Goal: Answer question/provide support: Share knowledge or assist other users

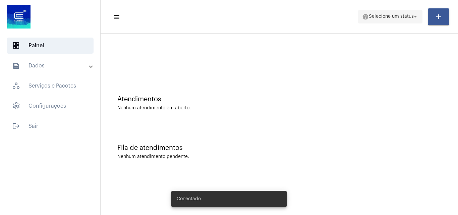
click at [404, 17] on span "Selecione um status" at bounding box center [390, 16] width 45 height 5
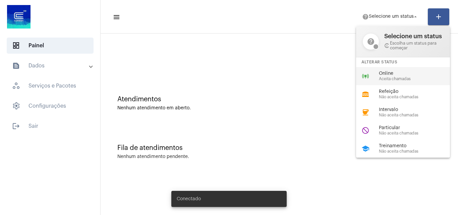
click at [409, 78] on span "Aceita chamadas" at bounding box center [417, 79] width 76 height 4
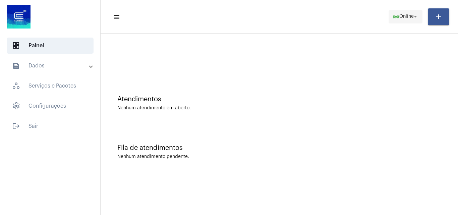
click at [413, 20] on span "online_prediction Online arrow_drop_down" at bounding box center [405, 16] width 26 height 12
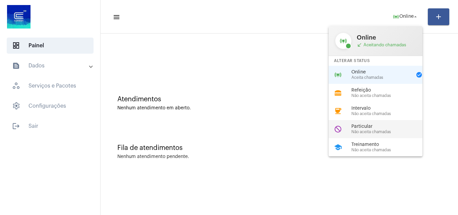
click at [378, 128] on span "Particular" at bounding box center [389, 126] width 76 height 5
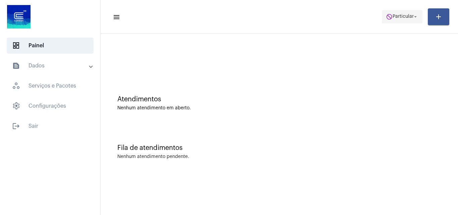
click at [396, 17] on span "Particular" at bounding box center [402, 16] width 21 height 5
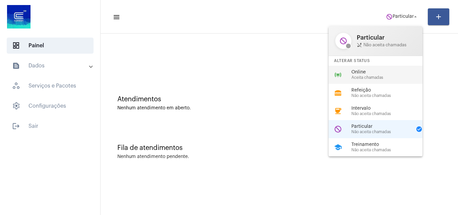
click at [362, 74] on span "Online" at bounding box center [389, 72] width 76 height 5
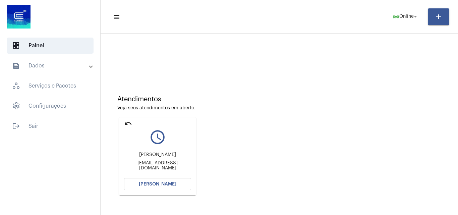
click at [162, 186] on span "[PERSON_NAME]" at bounding box center [158, 184] width 38 height 5
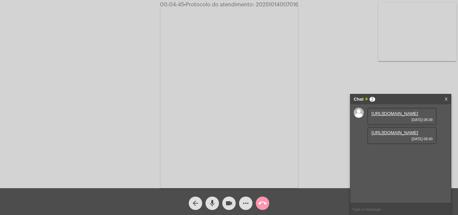
click at [444, 156] on div "[URL][DOMAIN_NAME] [DATE] 08:39 [URL][DOMAIN_NAME] [DATE] 08:40" at bounding box center [400, 153] width 100 height 98
click at [405, 116] on link "[URL][DOMAIN_NAME]" at bounding box center [394, 113] width 47 height 5
click at [383, 135] on link "[URL][DOMAIN_NAME]" at bounding box center [394, 132] width 47 height 5
click at [396, 154] on link "[URL][DOMAIN_NAME]" at bounding box center [394, 151] width 47 height 5
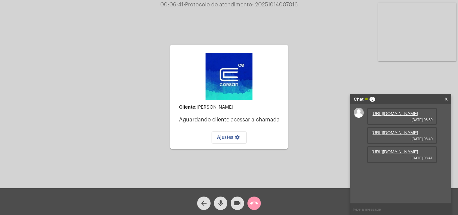
click at [243, 204] on button "videocam" at bounding box center [236, 202] width 13 height 13
click at [240, 205] on mat-icon "videocam_off" at bounding box center [237, 203] width 8 height 8
click at [258, 204] on mat-icon "call_end" at bounding box center [254, 203] width 8 height 8
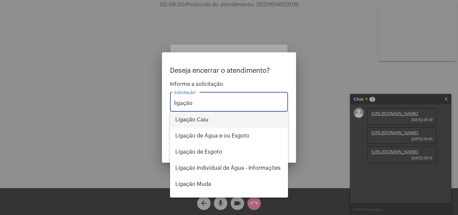
click at [205, 121] on span "Ligação Caiu" at bounding box center [228, 120] width 107 height 16
type input "Ligação Caiu"
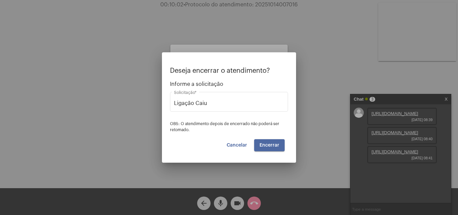
click at [272, 147] on button "Encerrar" at bounding box center [269, 145] width 30 height 12
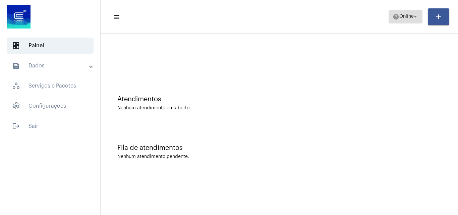
click at [392, 15] on mat-icon "help" at bounding box center [395, 16] width 7 height 7
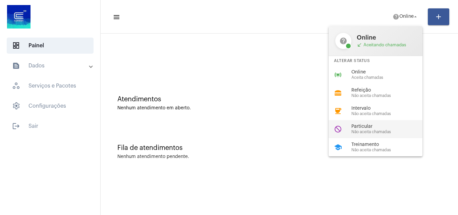
click at [369, 134] on span "Não aceita chamadas" at bounding box center [389, 132] width 76 height 4
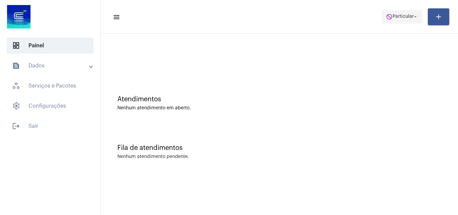
click at [404, 19] on span "Particular" at bounding box center [402, 16] width 21 height 5
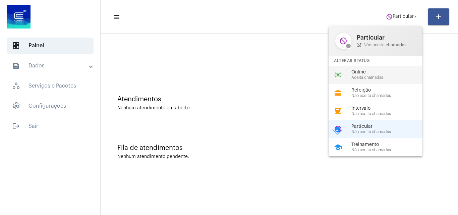
click at [375, 77] on span "Aceita chamadas" at bounding box center [389, 77] width 76 height 4
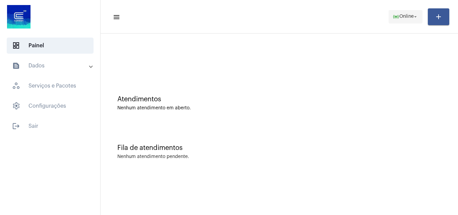
click at [407, 21] on span "online_prediction Online arrow_drop_down" at bounding box center [405, 16] width 26 height 12
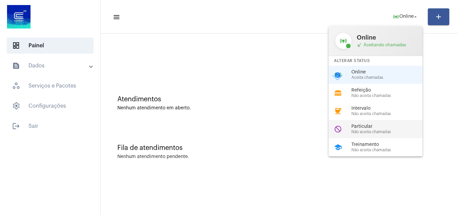
click at [384, 126] on span "Particular" at bounding box center [389, 126] width 76 height 5
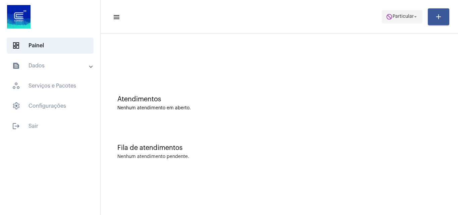
click at [388, 12] on span "do_not_disturb Particular arrow_drop_down" at bounding box center [402, 16] width 32 height 12
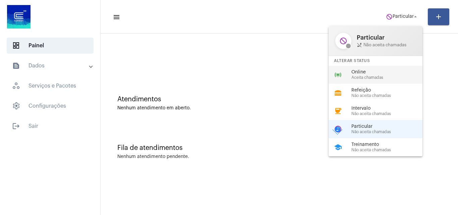
click at [356, 77] on span "Aceita chamadas" at bounding box center [389, 77] width 76 height 4
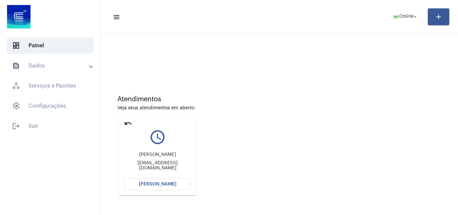
click at [162, 183] on span "[PERSON_NAME]" at bounding box center [158, 184] width 38 height 5
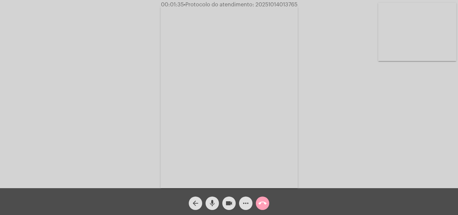
click at [263, 202] on mat-icon "call_end" at bounding box center [262, 203] width 8 height 8
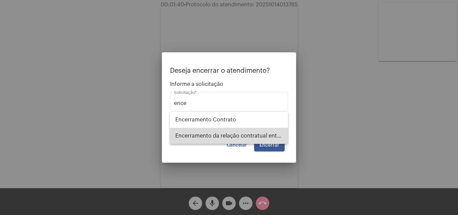
click at [251, 133] on span "Encerramento da relação contratual entre [PERSON_NAME] e o USUÁRIO" at bounding box center [228, 136] width 107 height 16
type input "Encerramento da relação contratual entre [PERSON_NAME] e o USUÁRIO"
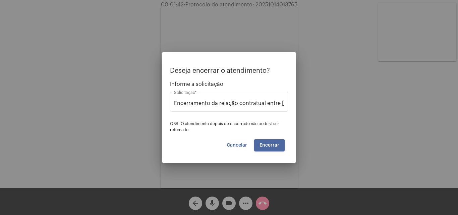
click at [271, 143] on span "Encerrar" at bounding box center [269, 145] width 20 height 5
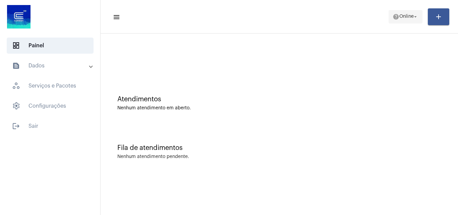
click at [399, 16] on span "Online" at bounding box center [406, 16] width 14 height 5
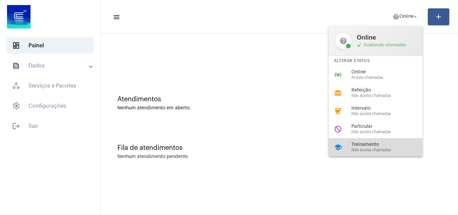
click at [373, 148] on span "Não aceita chamadas" at bounding box center [389, 150] width 76 height 4
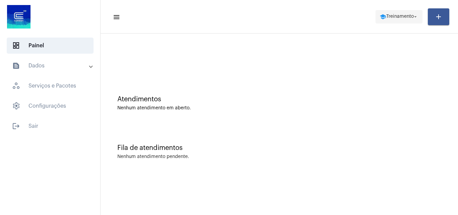
click at [379, 15] on mat-icon "school" at bounding box center [382, 16] width 7 height 7
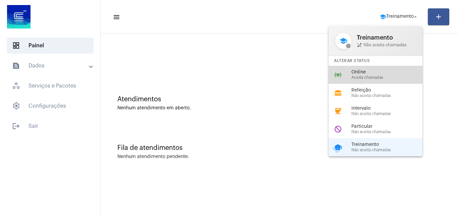
click at [365, 78] on span "Aceita chamadas" at bounding box center [389, 77] width 76 height 4
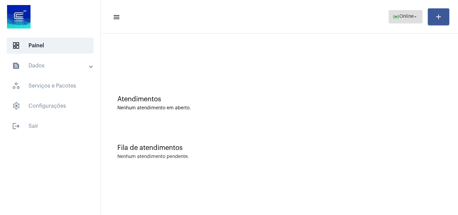
click at [404, 16] on span "Online" at bounding box center [406, 16] width 14 height 5
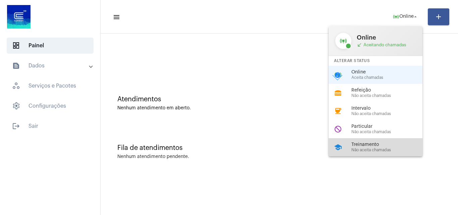
click at [366, 141] on div "school Treinamento Não aceita chamadas" at bounding box center [380, 147] width 105 height 18
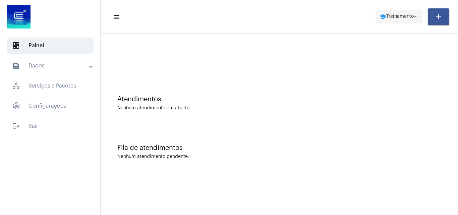
click at [390, 15] on span "Treinamento" at bounding box center [399, 16] width 27 height 5
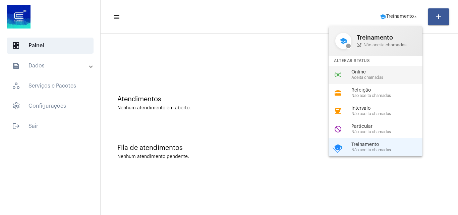
click at [360, 75] on span "Aceita chamadas" at bounding box center [389, 77] width 76 height 4
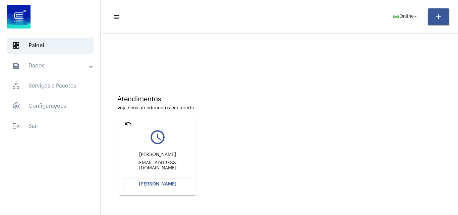
click at [161, 180] on button "[PERSON_NAME]" at bounding box center [157, 184] width 67 height 12
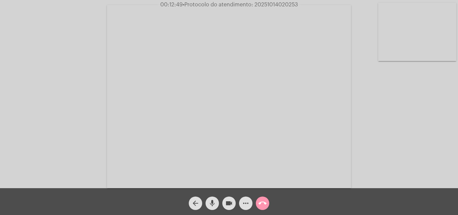
click at [272, 4] on span "• Protocolo do atendimento: 20251014020253" at bounding box center [240, 4] width 115 height 5
copy span "20251014020253"
click at [248, 200] on mat-icon "more_horiz" at bounding box center [246, 203] width 8 height 8
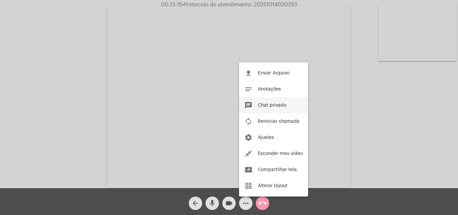
click at [275, 106] on span "Chat privado" at bounding box center [272, 105] width 28 height 5
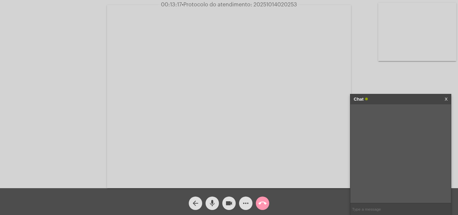
paste input "20251014020253"
type input "20251014020253"
click at [261, 200] on mat-icon "call_end" at bounding box center [262, 203] width 8 height 8
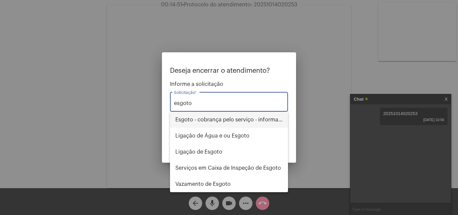
click at [248, 122] on span "Esgoto - cobrança pelo serviço - informações" at bounding box center [228, 120] width 107 height 16
type input "Esgoto - cobrança pelo serviço - informações"
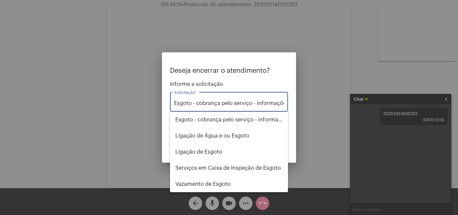
scroll to position [0, 4]
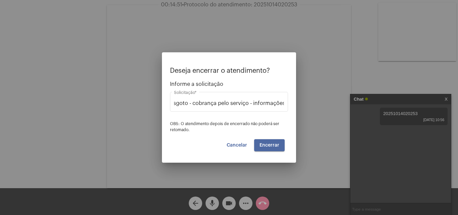
click at [276, 144] on span "Encerrar" at bounding box center [269, 145] width 20 height 5
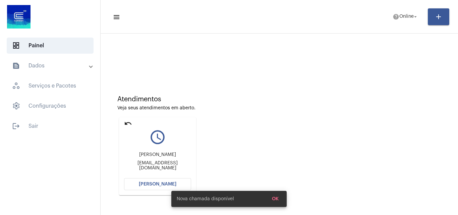
click at [165, 186] on div "Nova chamada disponível OK" at bounding box center [228, 199] width 131 height 32
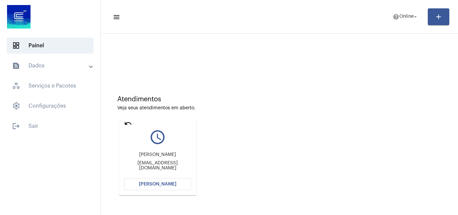
click at [174, 178] on mat-card "undo query_builder [PERSON_NAME] [EMAIL_ADDRESS][DOMAIN_NAME] [PERSON_NAME]" at bounding box center [157, 156] width 77 height 78
click at [174, 180] on button "[PERSON_NAME]" at bounding box center [157, 184] width 67 height 12
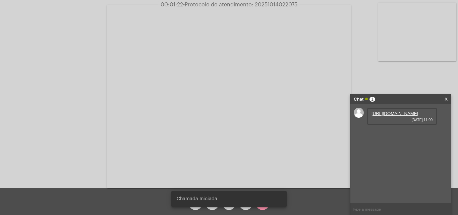
click at [394, 116] on link "[URL][DOMAIN_NAME]" at bounding box center [394, 113] width 47 height 5
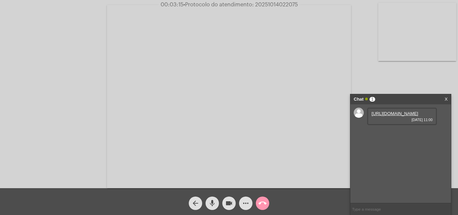
click at [286, 3] on span "• Protocolo do atendimento: 20251014022075" at bounding box center [240, 4] width 114 height 5
copy span "20251014022075"
click at [374, 207] on input "text" at bounding box center [400, 209] width 100 height 12
paste input "20251014022075"
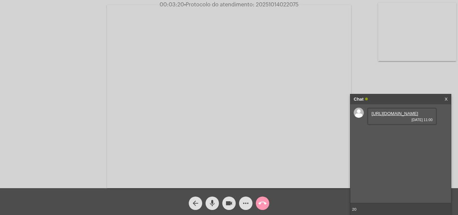
type input "2"
click at [245, 199] on span "more_horiz" at bounding box center [246, 202] width 8 height 13
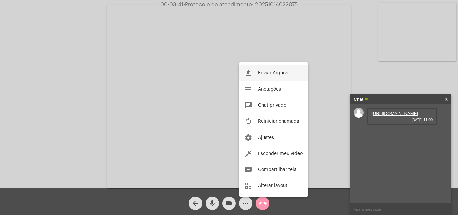
click at [264, 72] on span "Enviar Arquivo" at bounding box center [273, 73] width 31 height 5
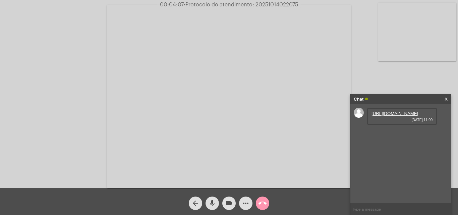
click at [249, 202] on mat-icon "more_horiz" at bounding box center [246, 203] width 8 height 8
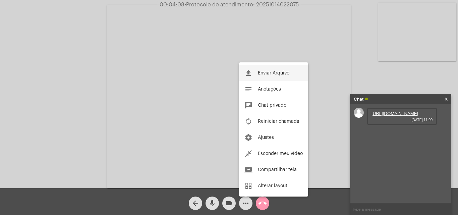
click at [288, 75] on span "Enviar Arquivo" at bounding box center [273, 73] width 31 height 5
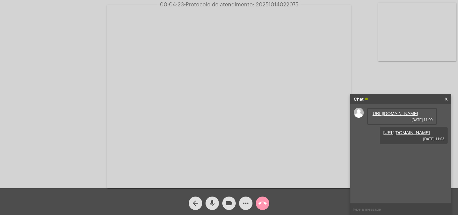
click at [278, 4] on span "• Protocolo do atendimento: 20251014022075" at bounding box center [241, 4] width 114 height 5
copy span "20251014022075"
click at [365, 209] on input "text" at bounding box center [400, 209] width 100 height 12
paste input "20251014022075"
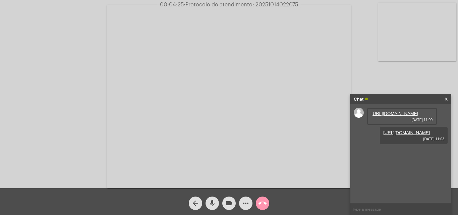
type input "20251014022075"
click at [266, 207] on mat-icon "call_end" at bounding box center [262, 203] width 8 height 8
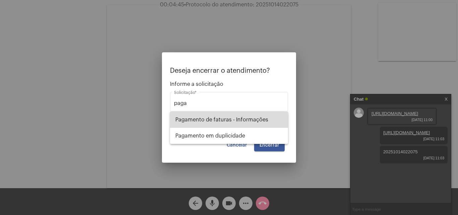
click at [256, 121] on span "Pagamento de faturas - Informações" at bounding box center [228, 120] width 107 height 16
type input "Pagamento de faturas - Informações"
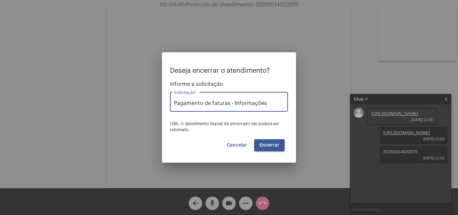
click at [266, 142] on button "Encerrar" at bounding box center [269, 145] width 30 height 12
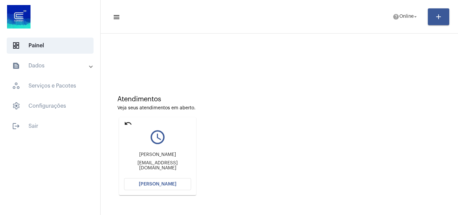
click at [175, 181] on button "[PERSON_NAME]" at bounding box center [157, 184] width 67 height 12
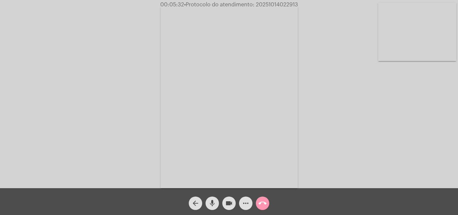
click at [421, 27] on video at bounding box center [417, 32] width 78 height 58
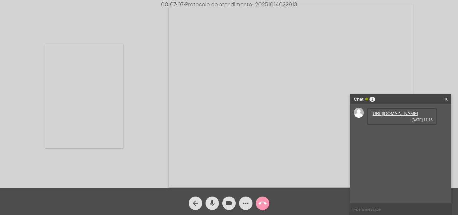
click at [405, 116] on link "[URL][DOMAIN_NAME]" at bounding box center [394, 113] width 47 height 5
click at [93, 105] on video at bounding box center [84, 96] width 78 height 104
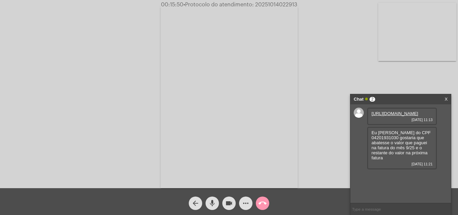
click at [287, 4] on span "• Protocolo do atendimento: 20251014022913" at bounding box center [240, 4] width 114 height 5
copy span "20251014022913"
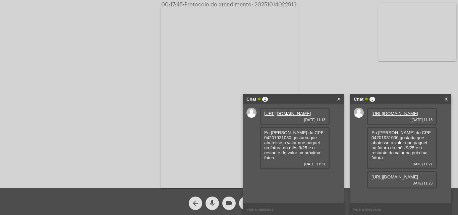
click at [338, 99] on link "X" at bounding box center [338, 99] width 3 height 10
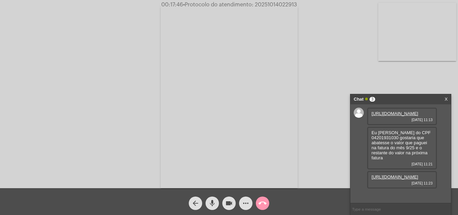
scroll to position [16, 0]
click at [392, 179] on link "[URL][DOMAIN_NAME]" at bounding box center [394, 176] width 47 height 5
click at [278, 4] on span "• Protocolo do atendimento: 20251014022913" at bounding box center [240, 4] width 114 height 5
paste input "20251014022913"
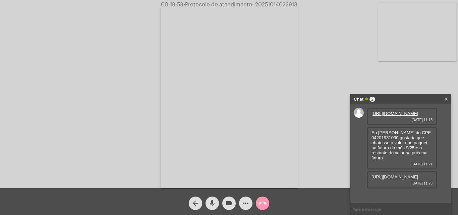
type input "20251014022913"
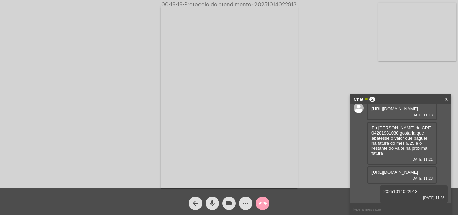
click at [262, 202] on mat-icon "call_end" at bounding box center [262, 203] width 8 height 8
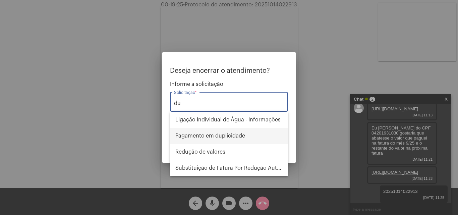
click at [226, 136] on span "Pagamento em duplicidade" at bounding box center [228, 136] width 107 height 16
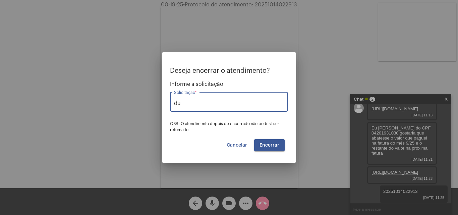
type input "Pagamento em duplicidade"
click at [280, 147] on button "Encerrar" at bounding box center [269, 145] width 30 height 12
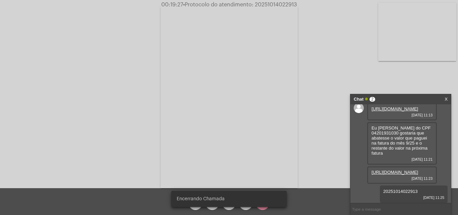
click at [271, 142] on video at bounding box center [228, 96] width 137 height 183
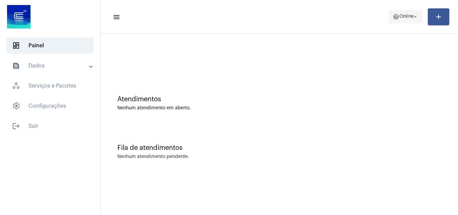
click at [399, 16] on span "Online" at bounding box center [406, 16] width 14 height 5
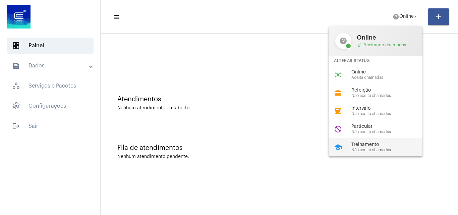
click at [355, 145] on span "Treinamento" at bounding box center [389, 144] width 76 height 5
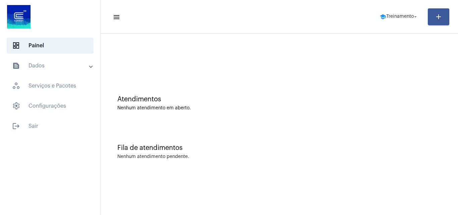
click at [44, 60] on mat-expansion-panel-header "text_snippet_outlined Dados" at bounding box center [52, 66] width 96 height 16
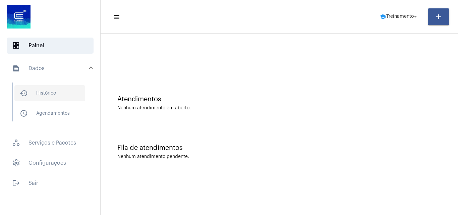
click at [47, 88] on span "history_outlined Histórico" at bounding box center [49, 93] width 71 height 16
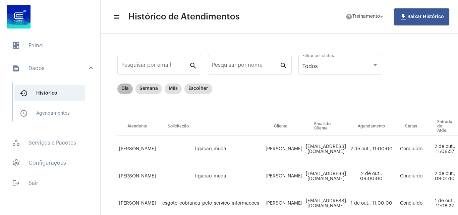
click at [124, 89] on mat-chip "Dia" at bounding box center [124, 88] width 15 height 11
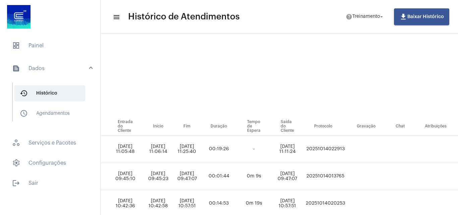
scroll to position [0, 450]
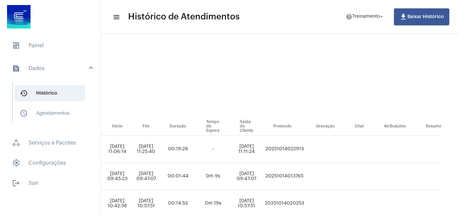
click at [284, 145] on td "20251014022913" at bounding box center [284, 149] width 43 height 27
copy td "20251014022913"
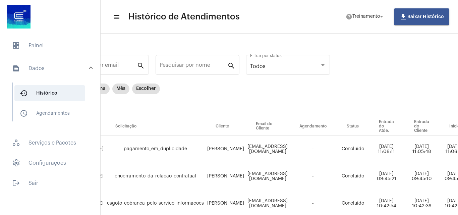
scroll to position [0, 30]
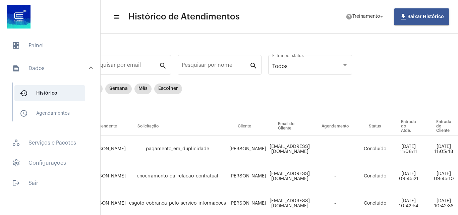
click at [307, 148] on td "[EMAIL_ADDRESS][DOMAIN_NAME]" at bounding box center [290, 149] width 44 height 27
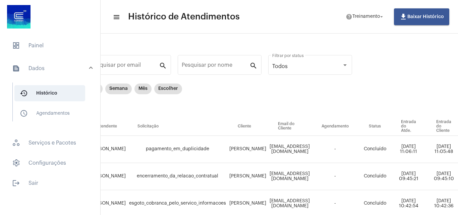
click at [307, 148] on td "[EMAIL_ADDRESS][DOMAIN_NAME]" at bounding box center [290, 149] width 44 height 27
click at [311, 149] on td "[EMAIL_ADDRESS][DOMAIN_NAME]" at bounding box center [290, 149] width 44 height 27
click at [46, 42] on span "dashboard Painel" at bounding box center [50, 46] width 87 height 16
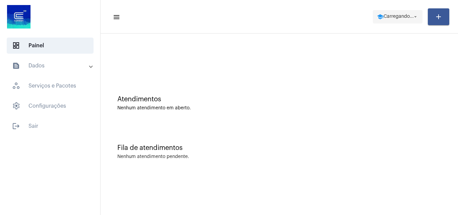
click at [382, 11] on span "school Carregando... arrow_drop_down" at bounding box center [398, 16] width 42 height 12
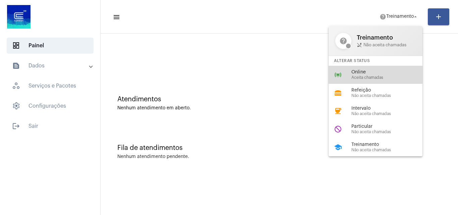
click at [354, 72] on span "Online" at bounding box center [389, 72] width 76 height 5
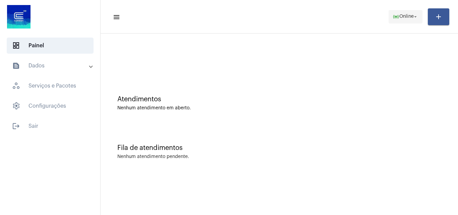
click at [399, 18] on span "Online" at bounding box center [406, 16] width 14 height 5
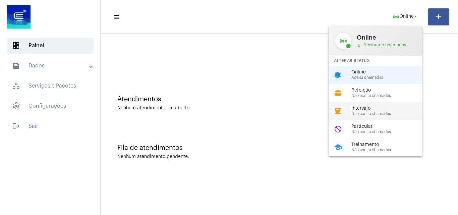
click at [364, 112] on span "Não aceita chamadas" at bounding box center [389, 114] width 76 height 4
